Goal: Navigation & Orientation: Find specific page/section

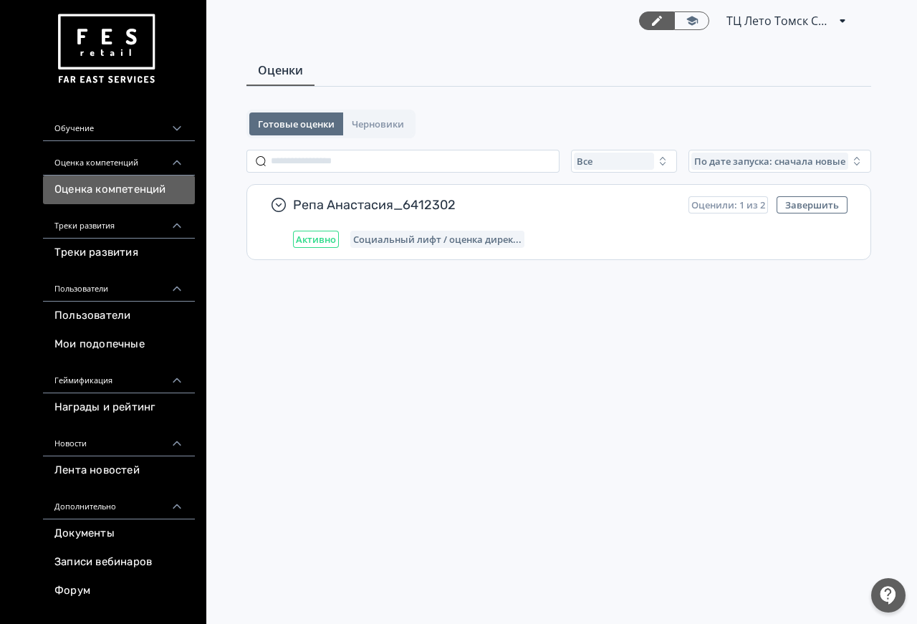
click at [120, 317] on link "Пользователи" at bounding box center [119, 316] width 152 height 29
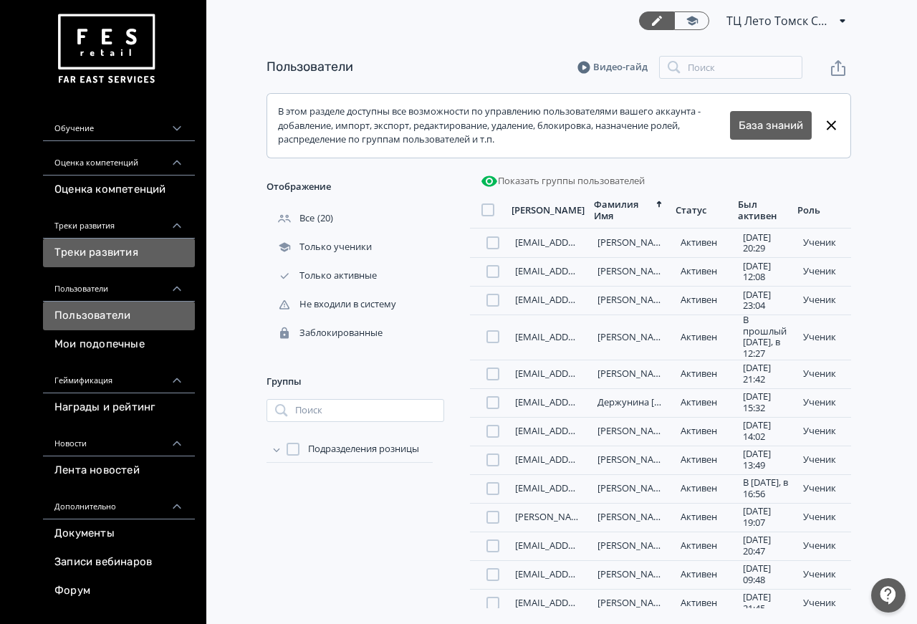
click at [128, 261] on link "Треки развития" at bounding box center [119, 253] width 152 height 29
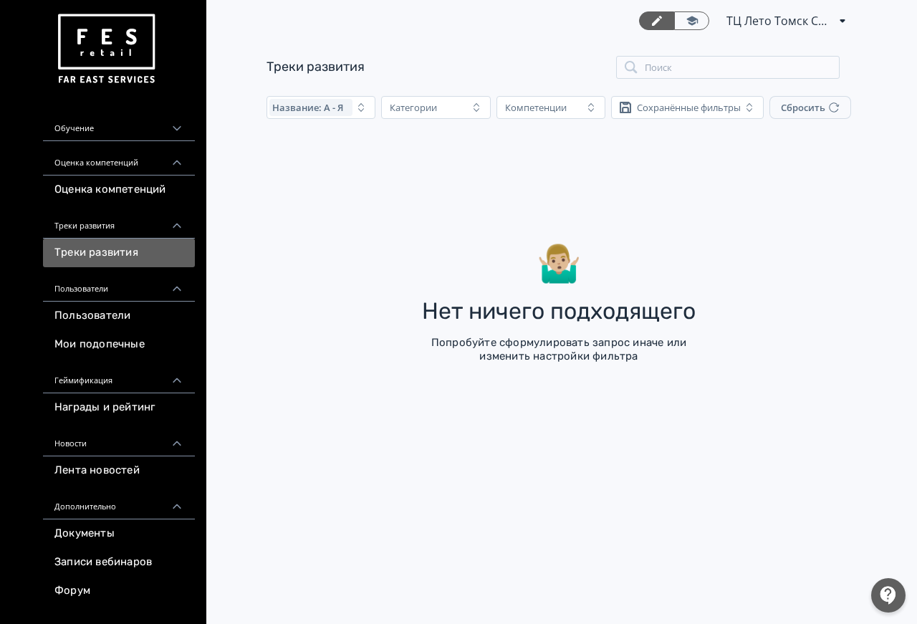
click at [802, 16] on span "ТЦ Лето Томск СИН 6412302" at bounding box center [779, 20] width 107 height 17
click at [145, 191] on div "ТЦ Лето Томск СИН 6412302 ID: 6451676 Аккаунты Профиль Выйти" at bounding box center [458, 312] width 917 height 624
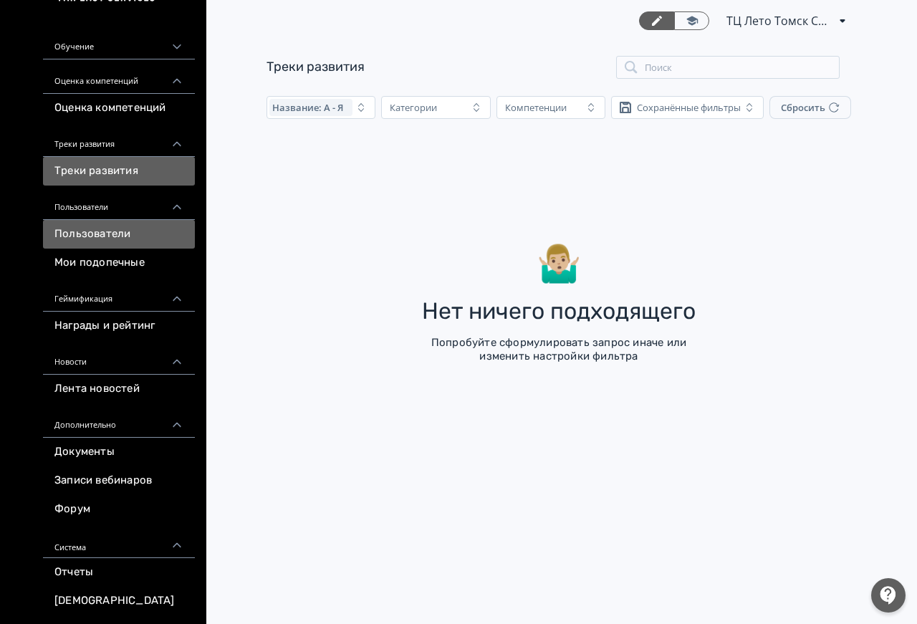
click at [120, 220] on link "Пользователи" at bounding box center [119, 234] width 152 height 29
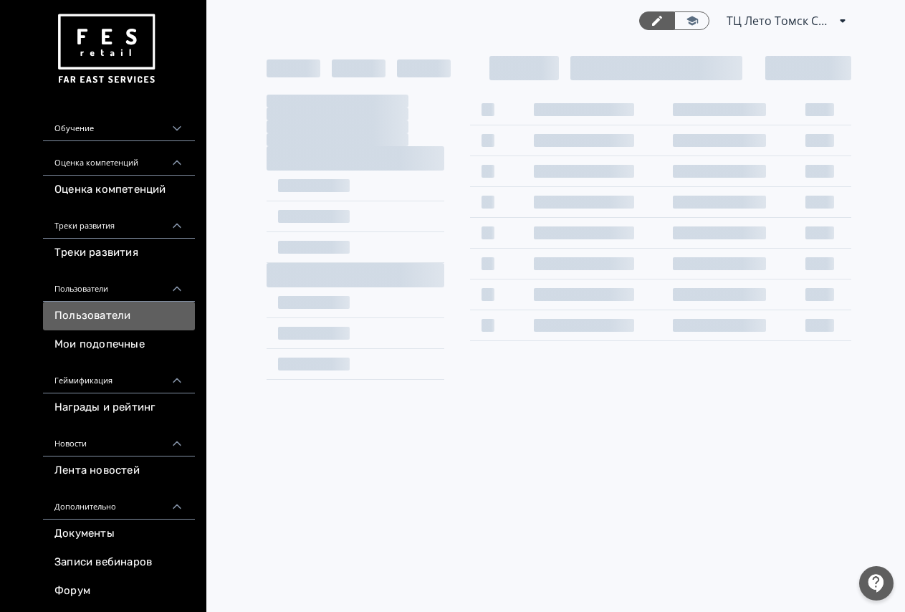
click at [124, 130] on div "Обучение" at bounding box center [119, 124] width 152 height 34
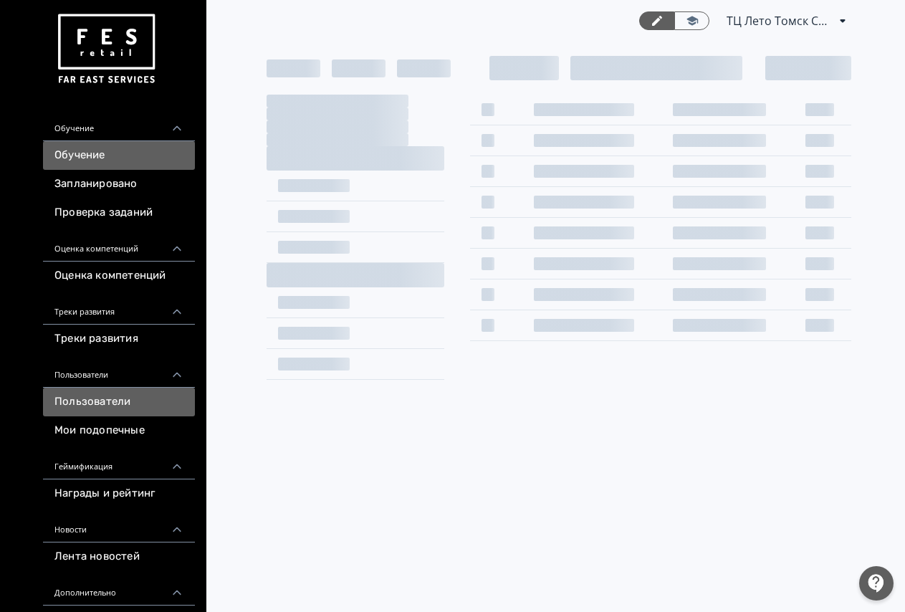
click at [96, 155] on link "Обучение" at bounding box center [119, 155] width 152 height 29
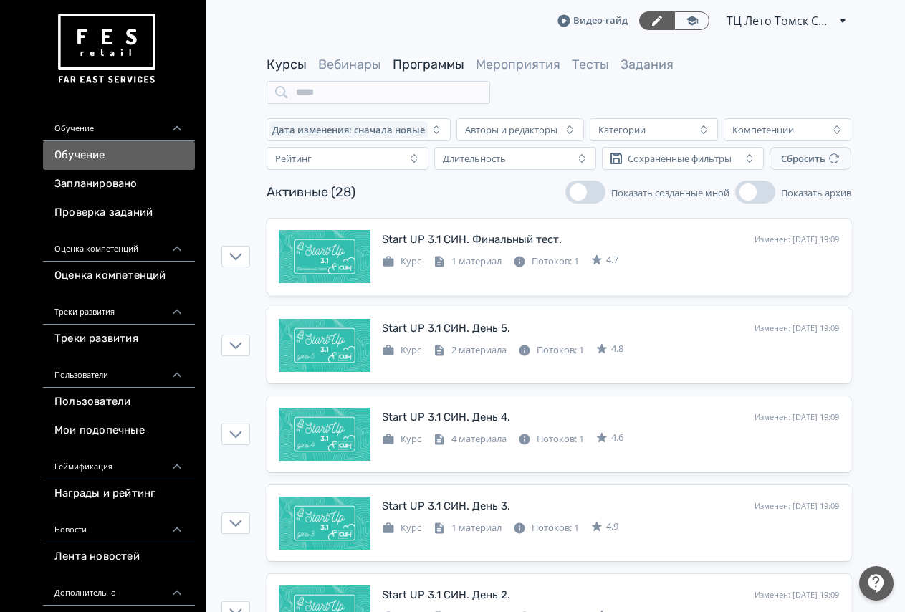
click at [441, 68] on link "Программы" at bounding box center [429, 65] width 72 height 16
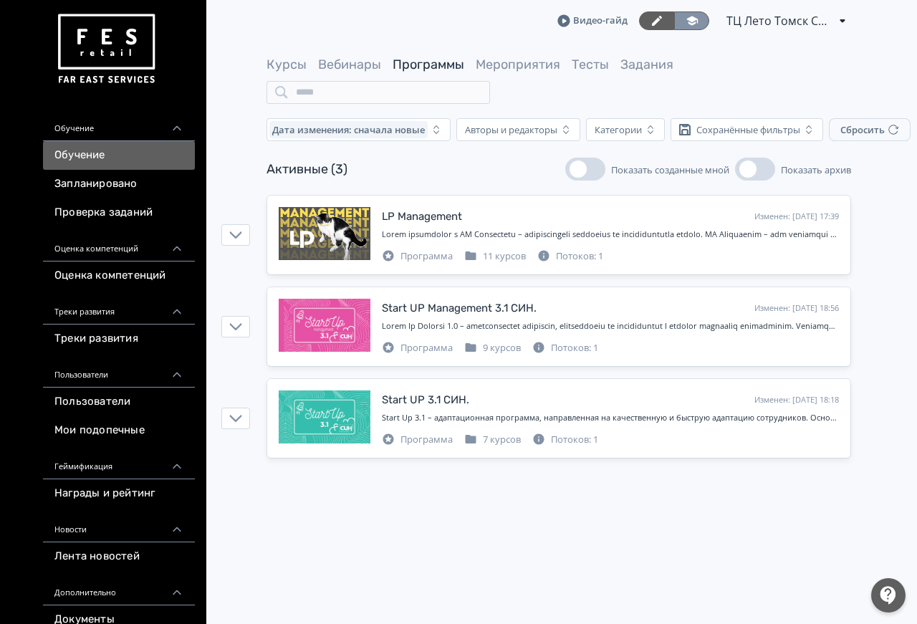
click at [690, 21] on icon at bounding box center [692, 20] width 13 height 13
